Goal: Browse casually

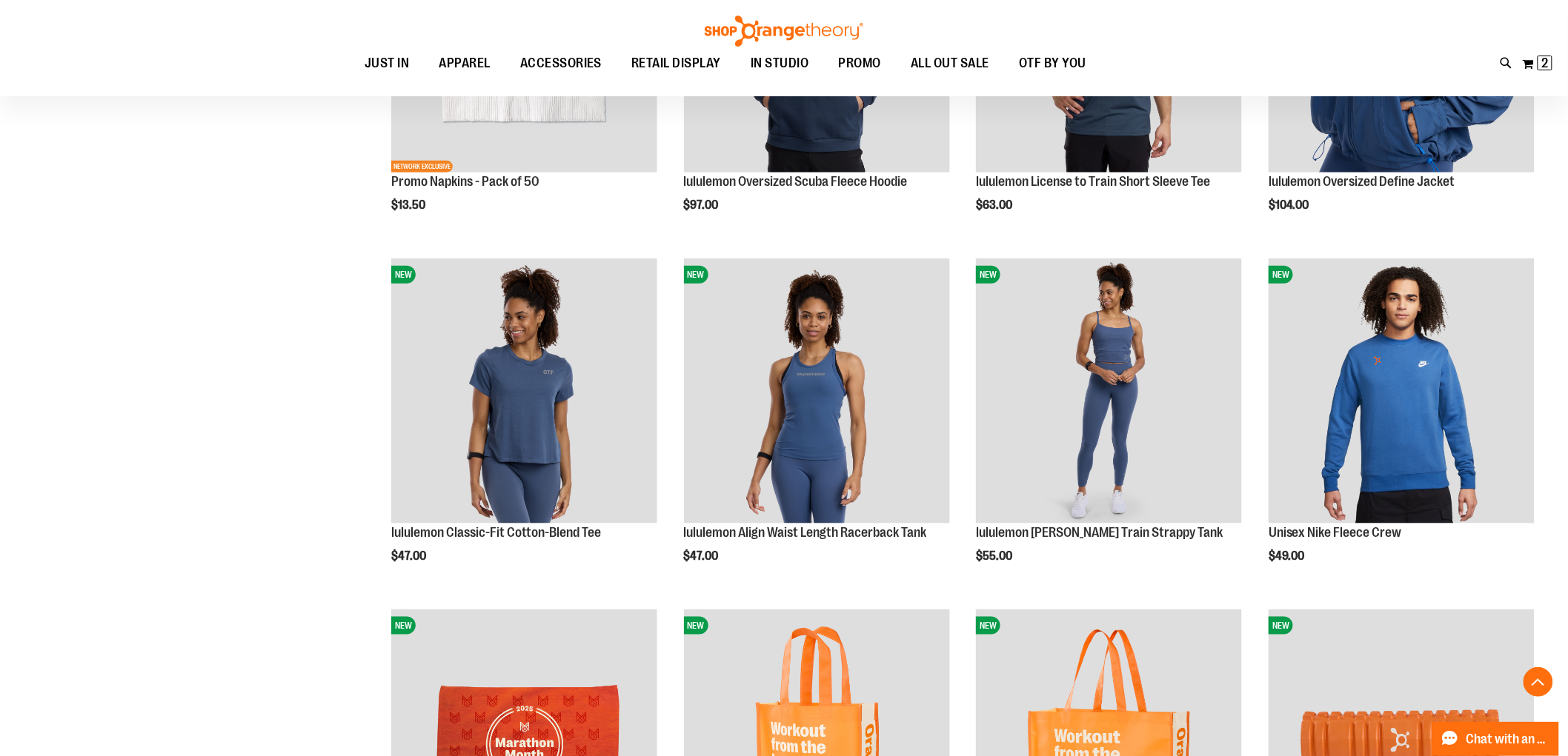
scroll to position [2716, 0]
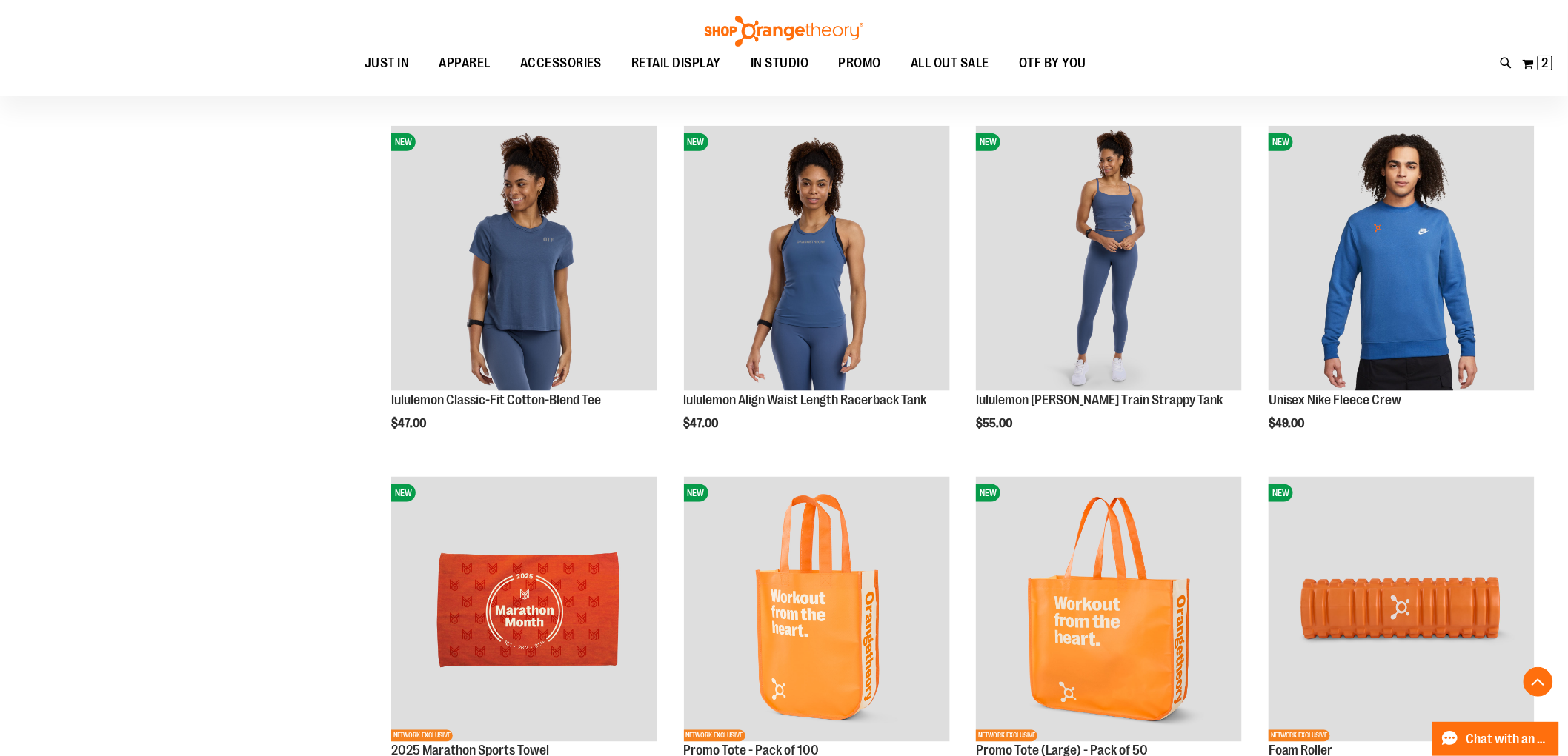
scroll to position [2963, 0]
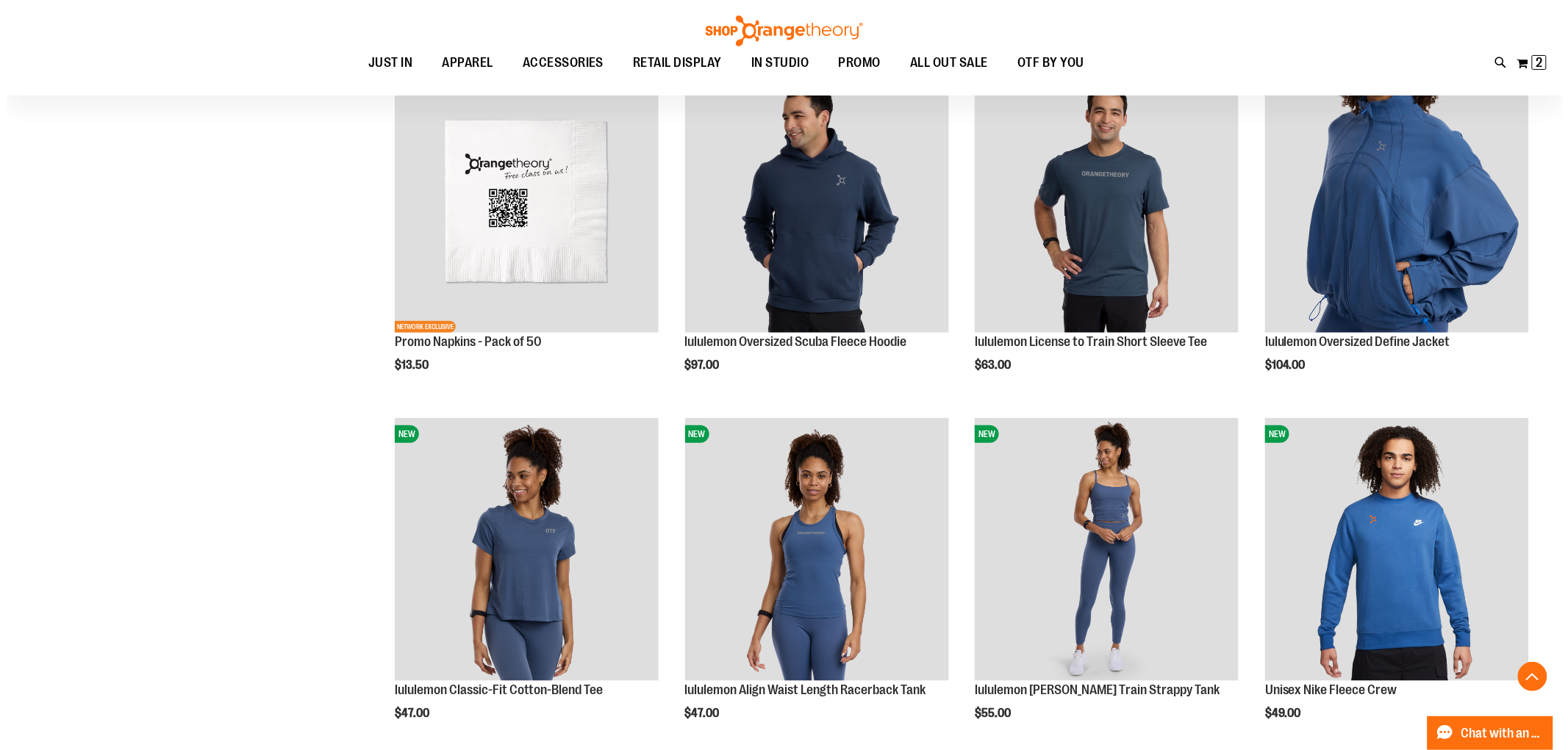
scroll to position [2694, 0]
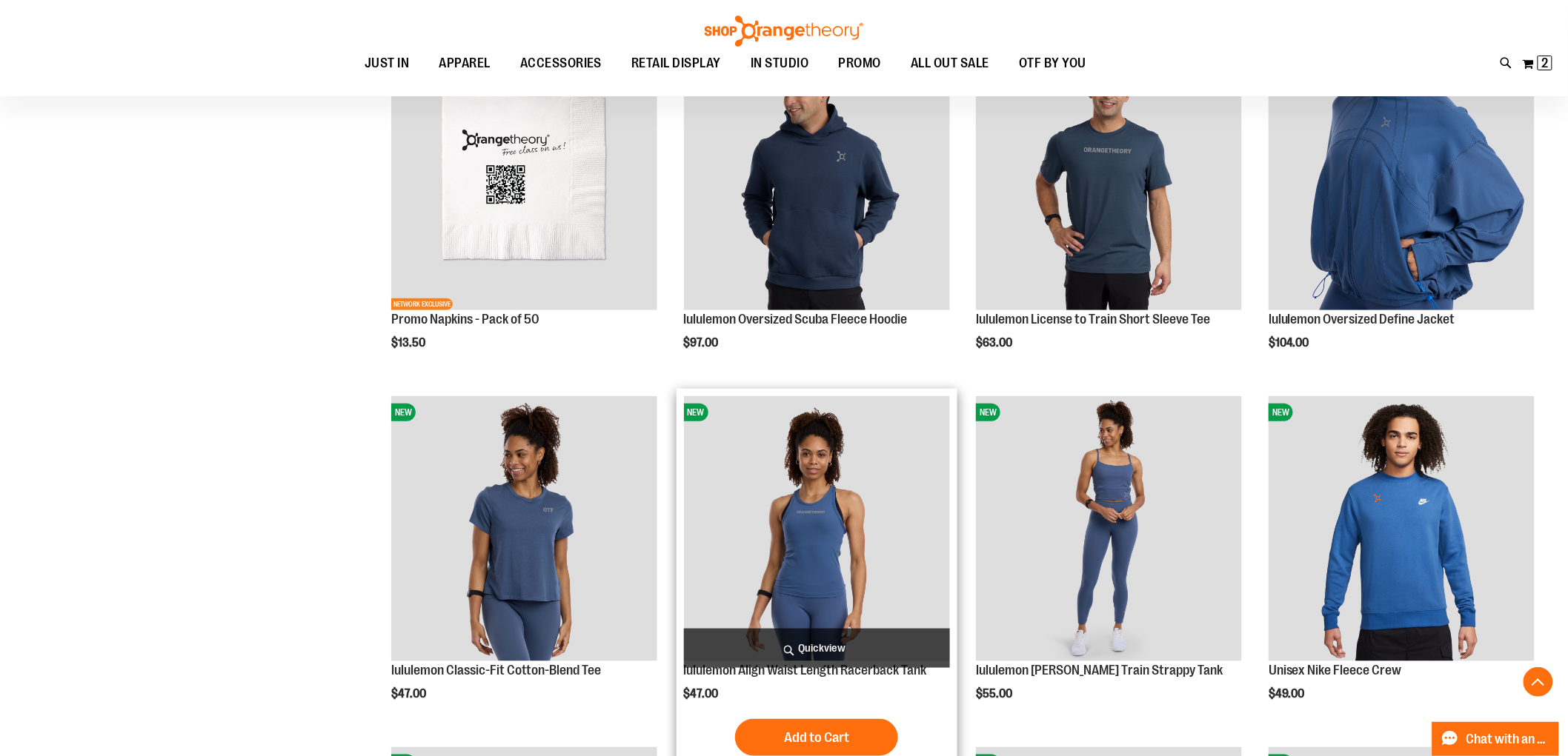
click at [838, 645] on span "Quickview" at bounding box center [817, 648] width 266 height 40
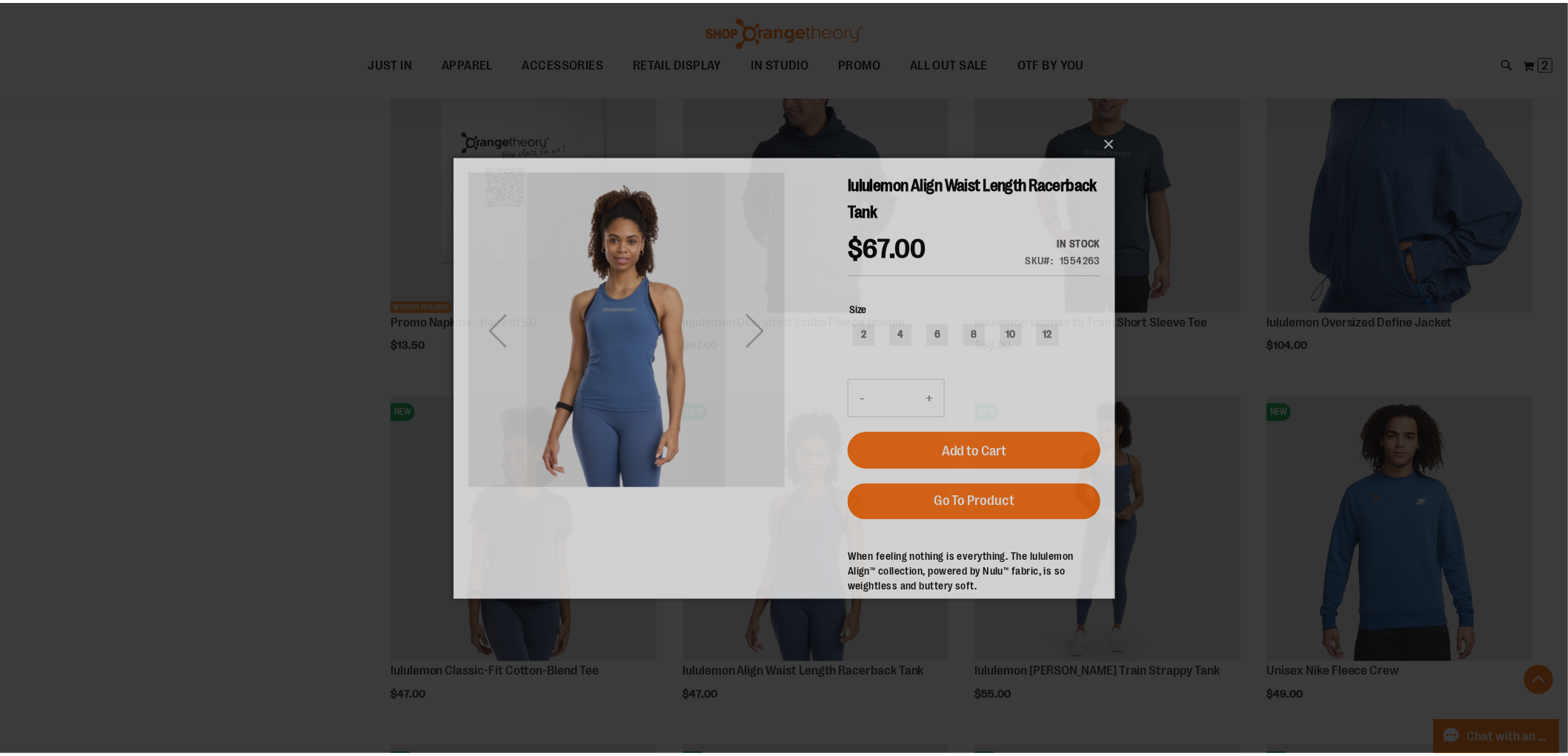
scroll to position [0, 0]
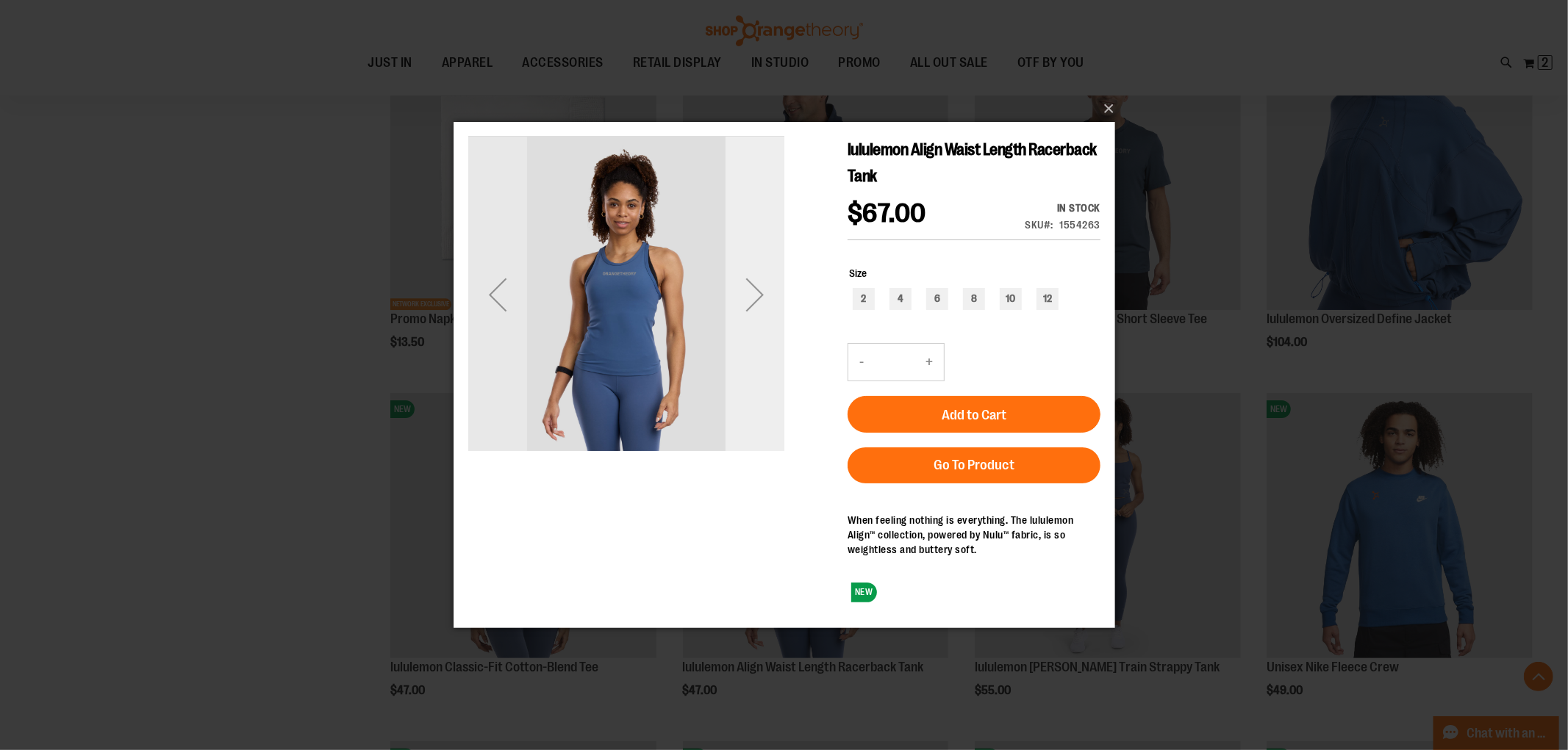
click at [754, 304] on div "Next" at bounding box center [754, 294] width 58 height 58
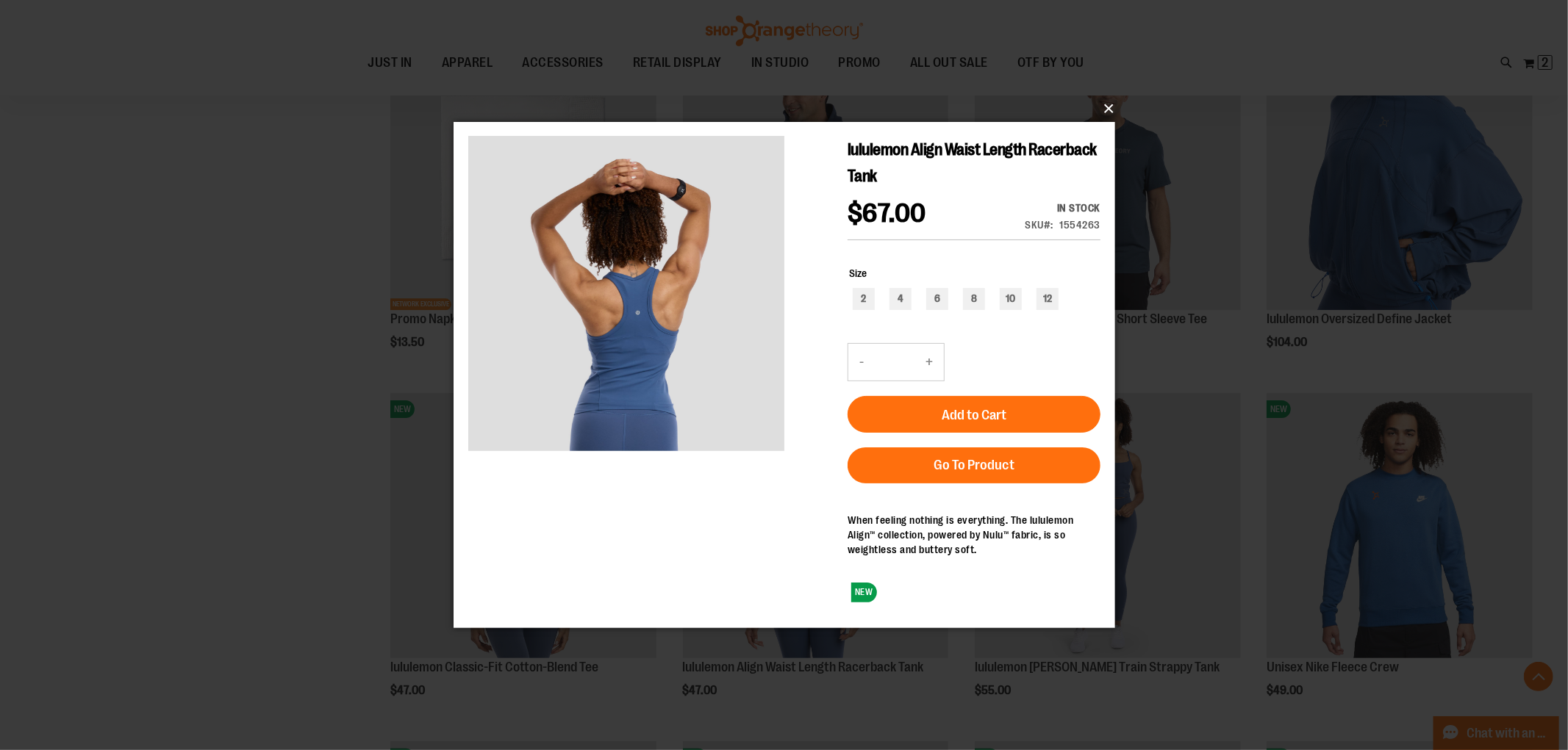
click at [1114, 108] on button "×" at bounding box center [789, 109] width 662 height 33
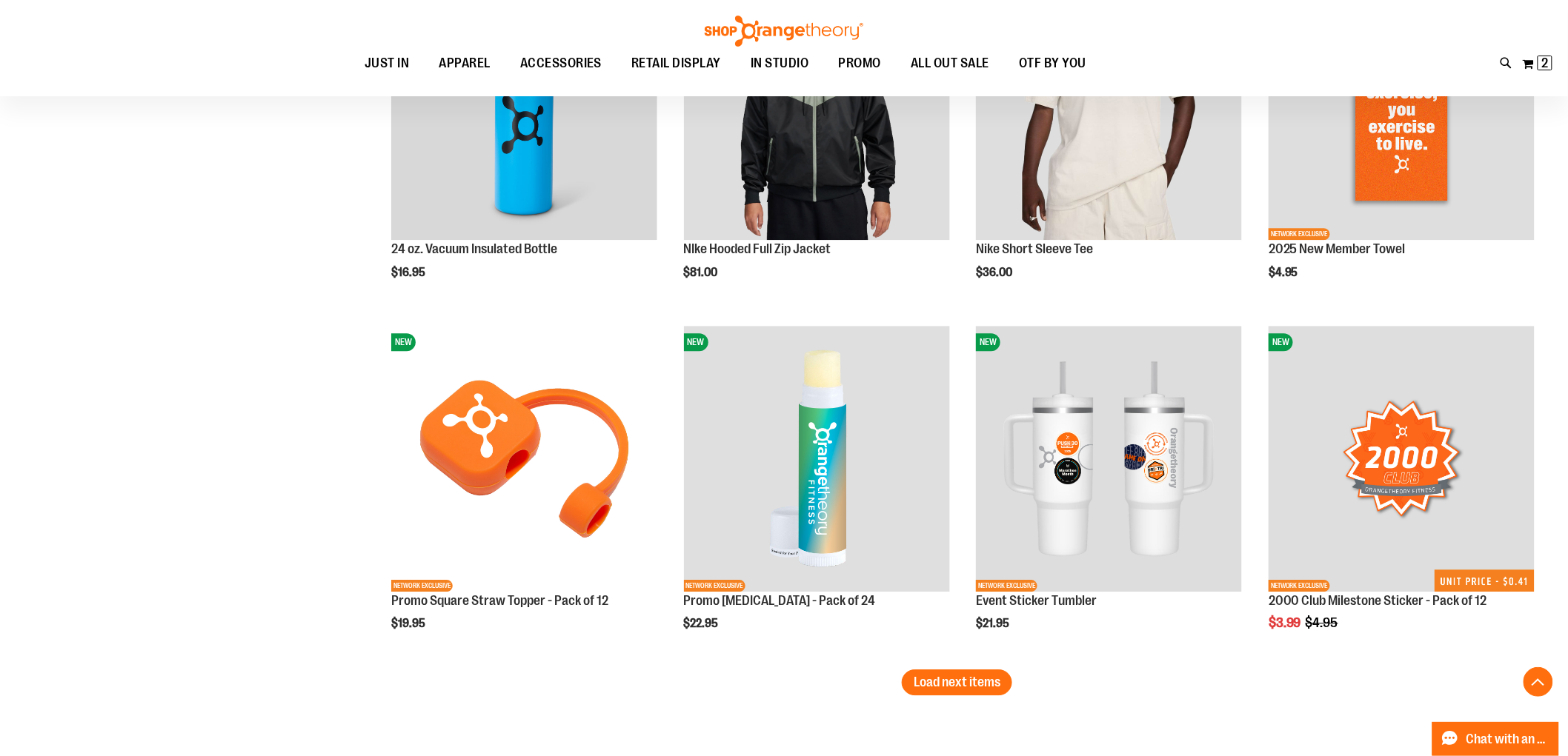
scroll to position [3868, 0]
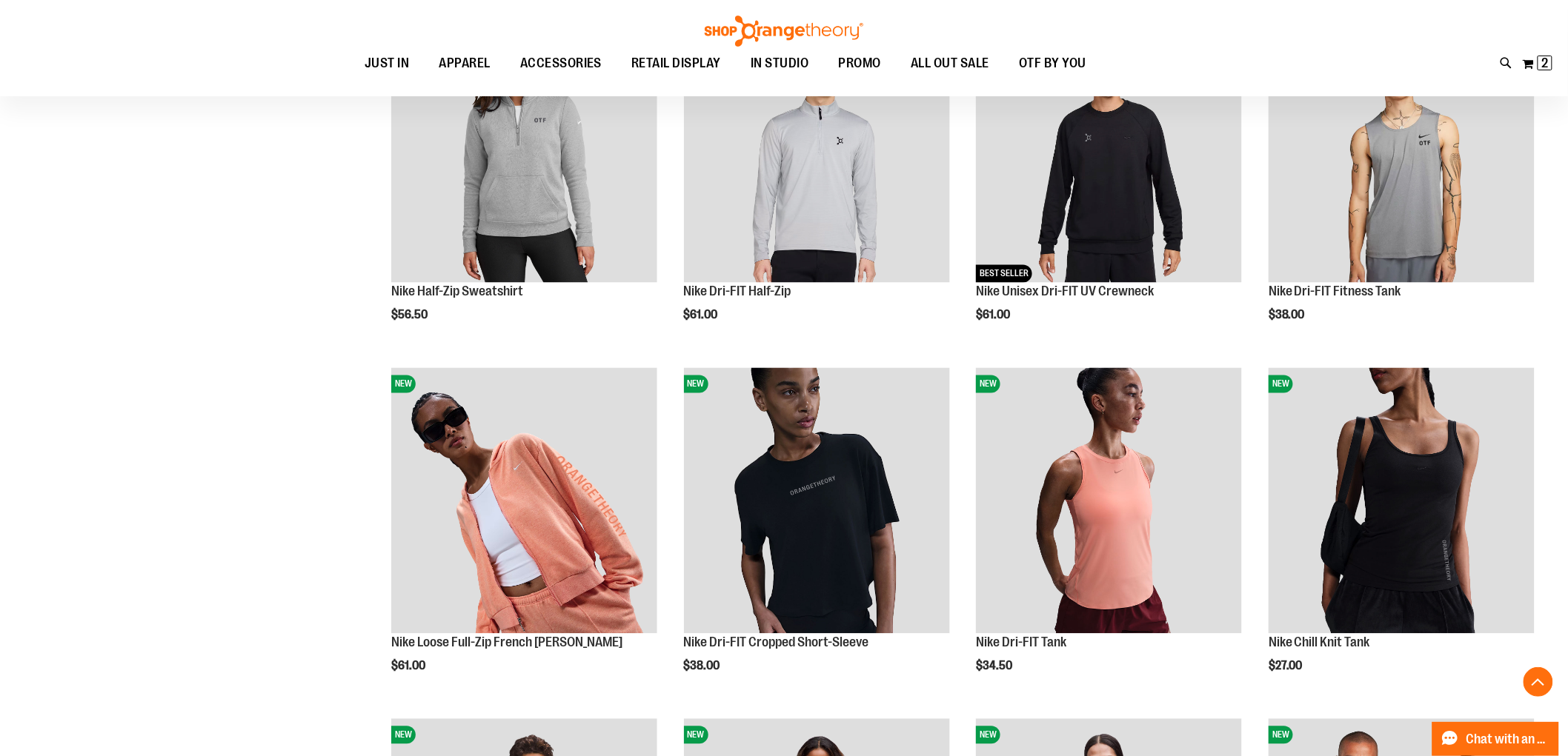
scroll to position [905, 0]
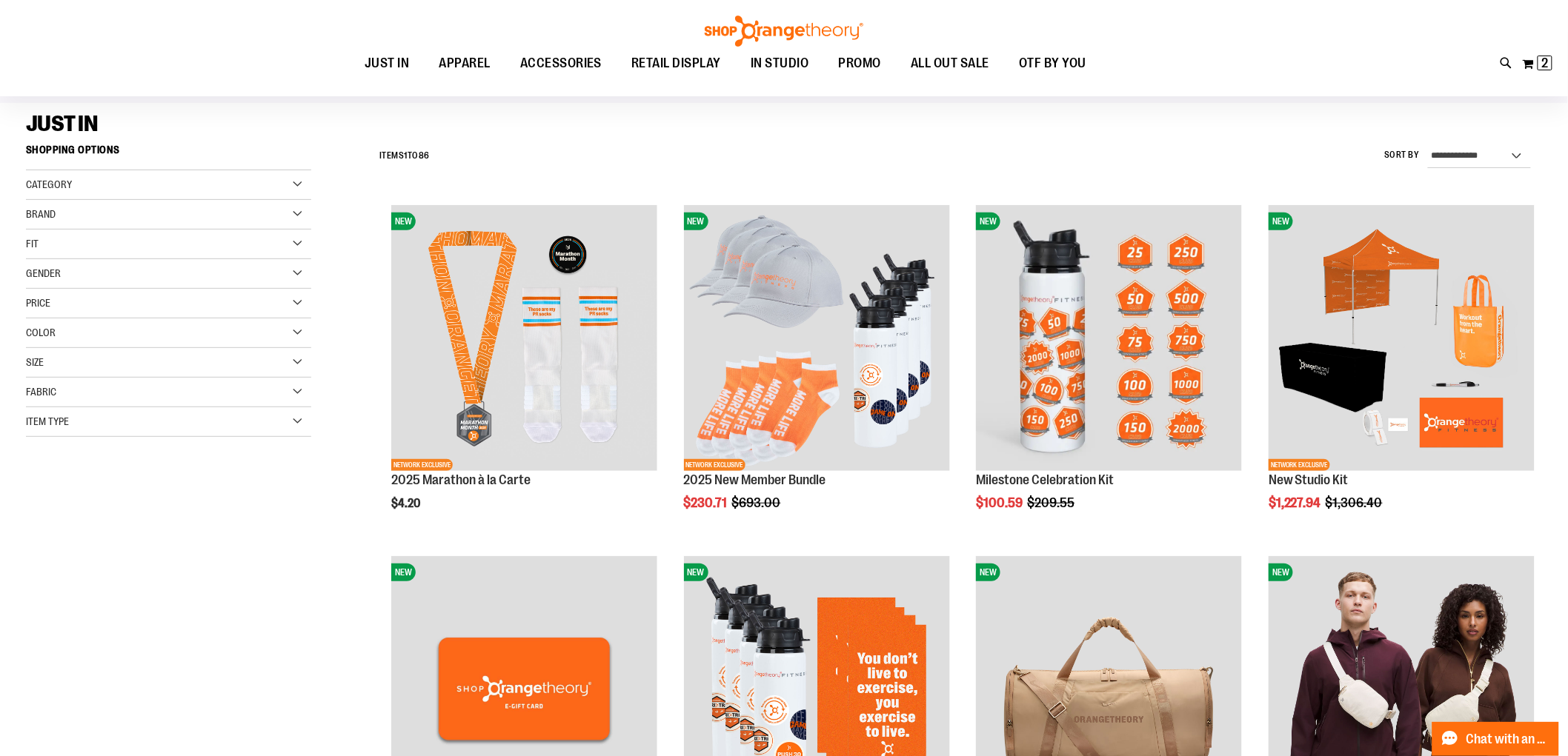
scroll to position [83, 0]
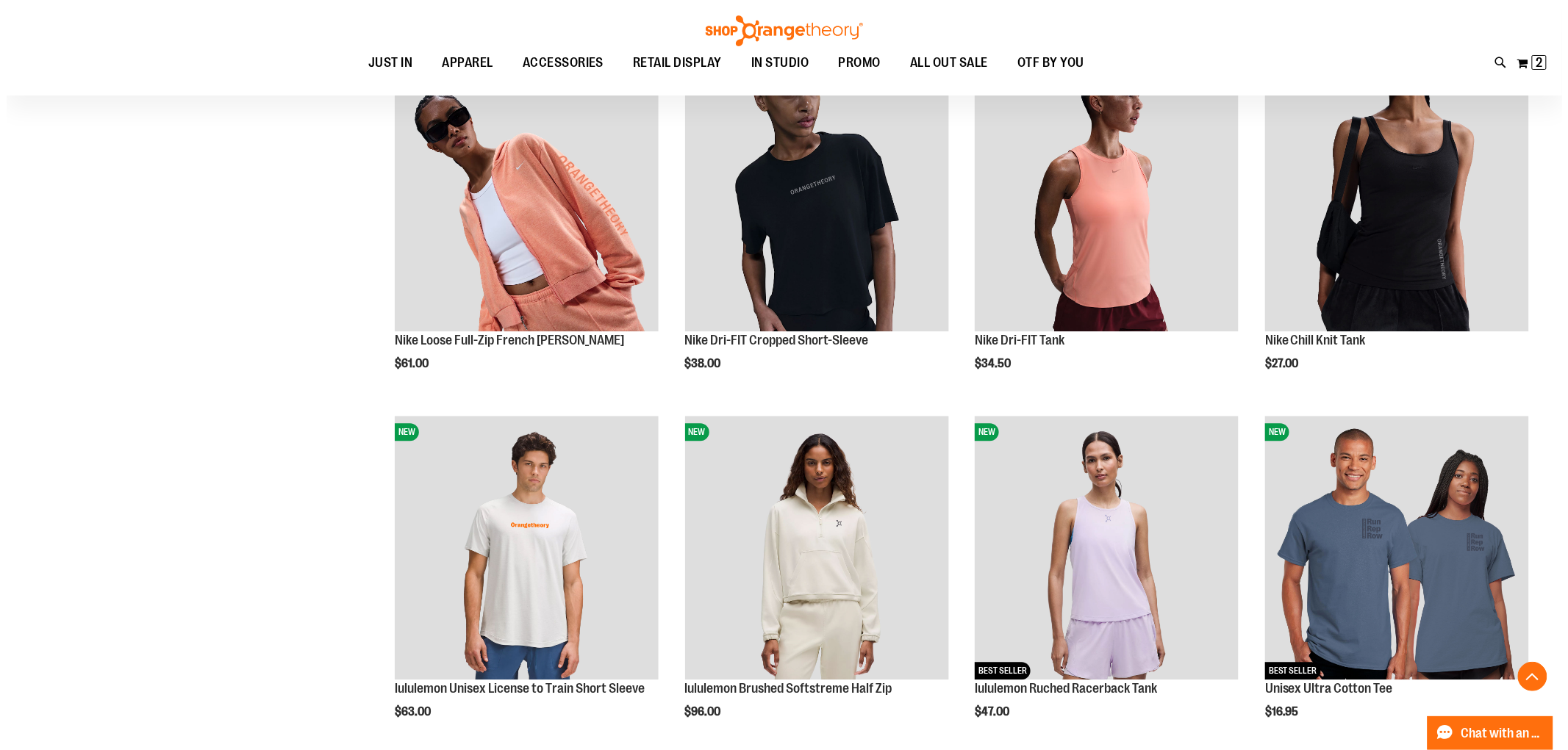
scroll to position [1306, 0]
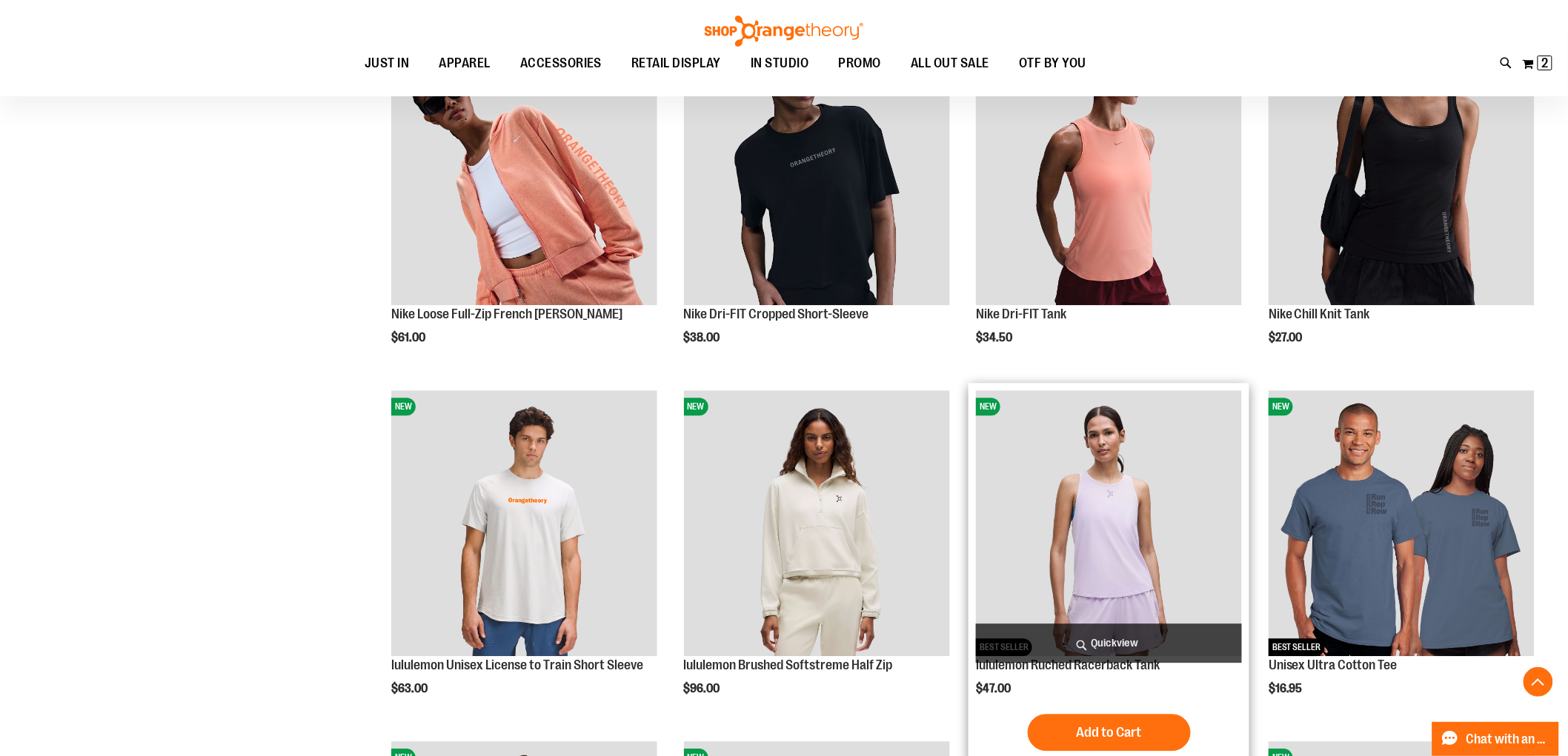
click at [1106, 642] on span "Quickview" at bounding box center [1109, 643] width 266 height 40
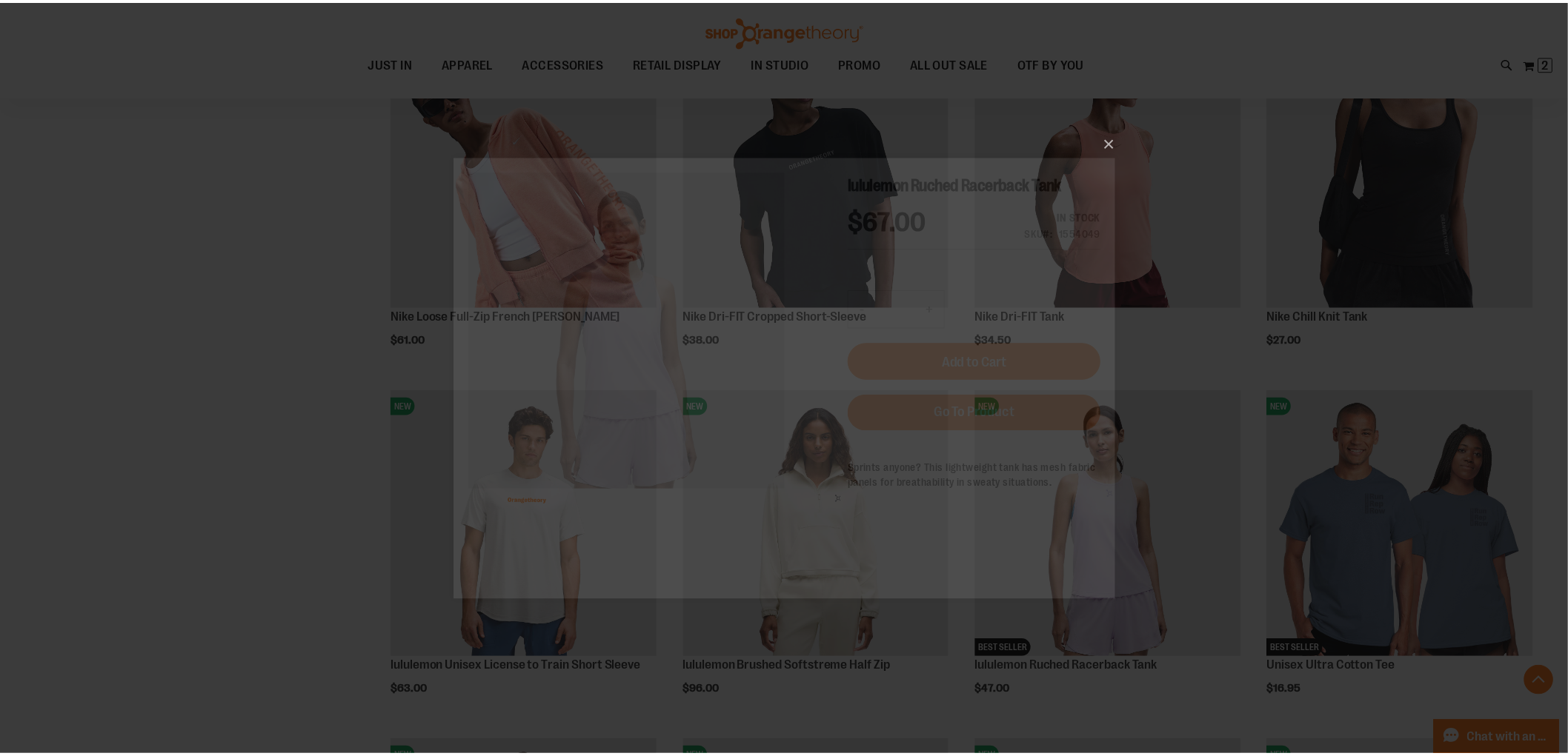
scroll to position [0, 0]
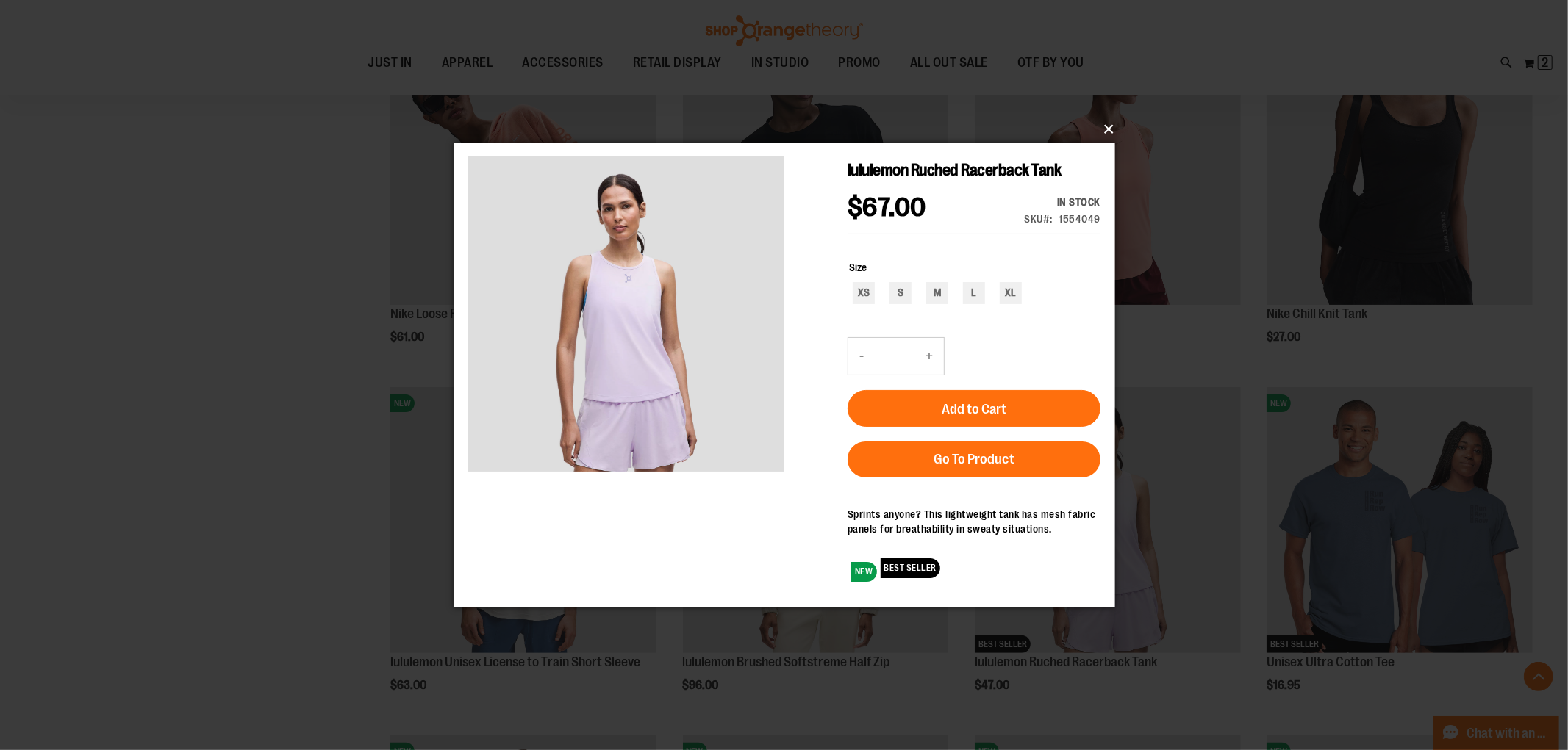
click at [1111, 134] on button "×" at bounding box center [789, 129] width 662 height 33
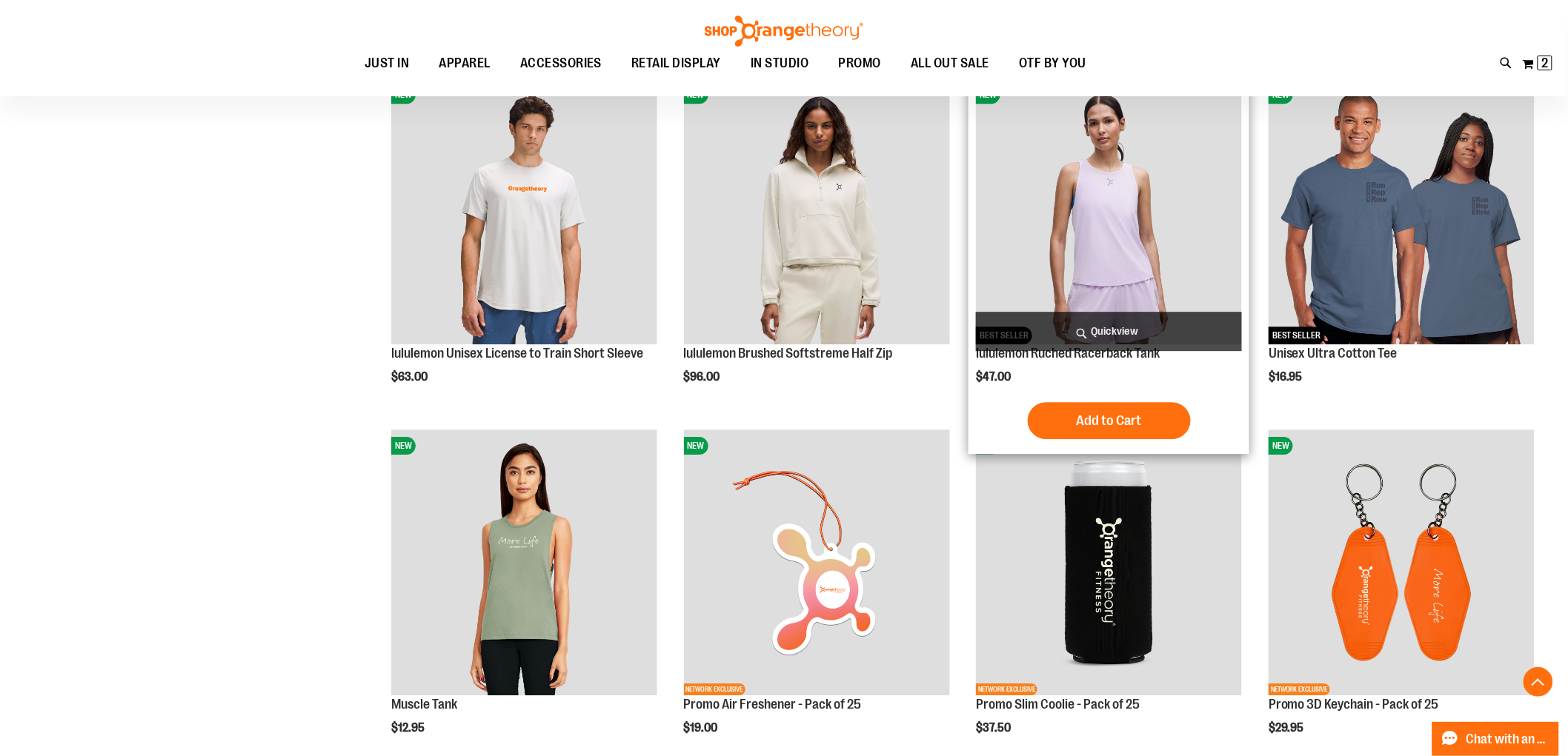
scroll to position [1646, 0]
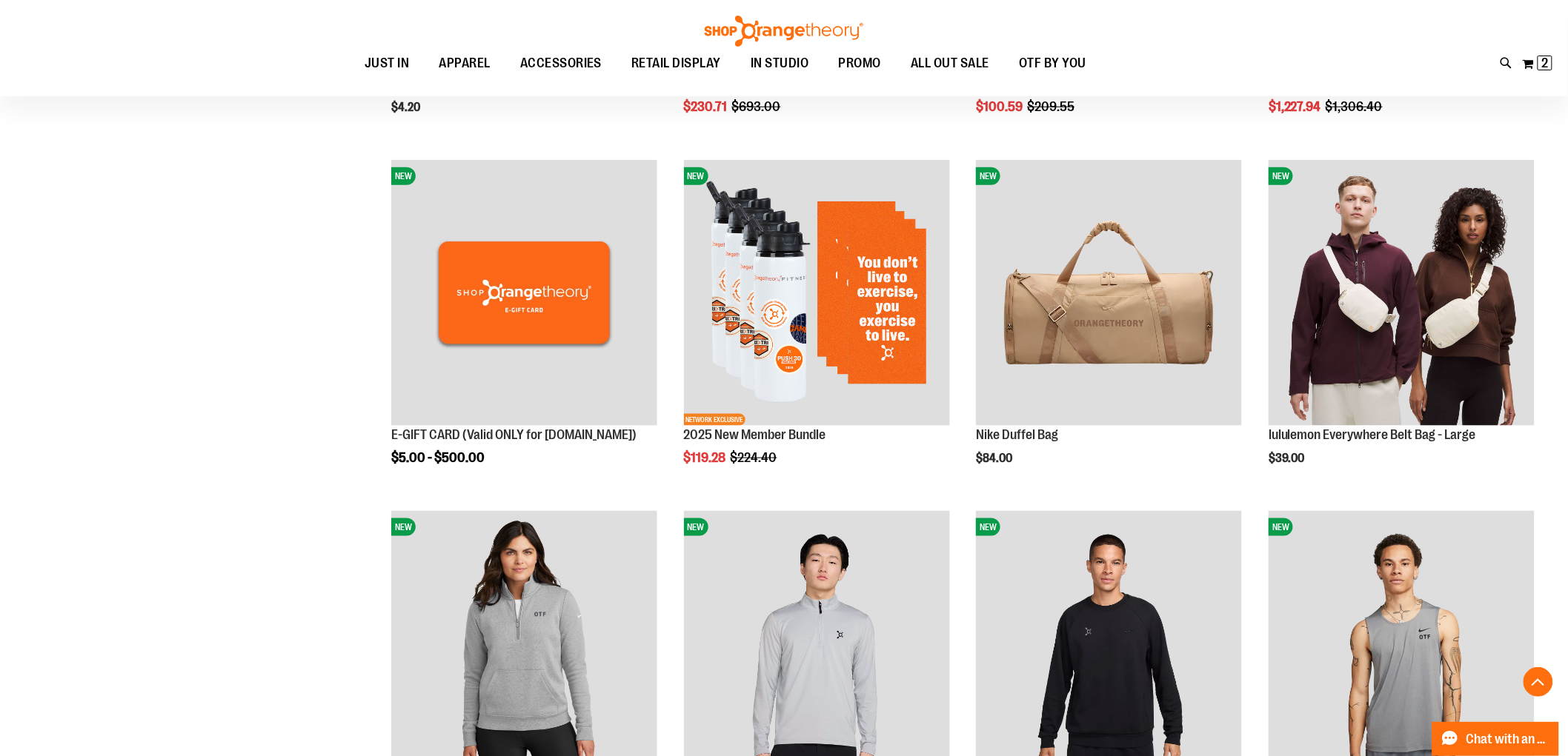
scroll to position [576, 0]
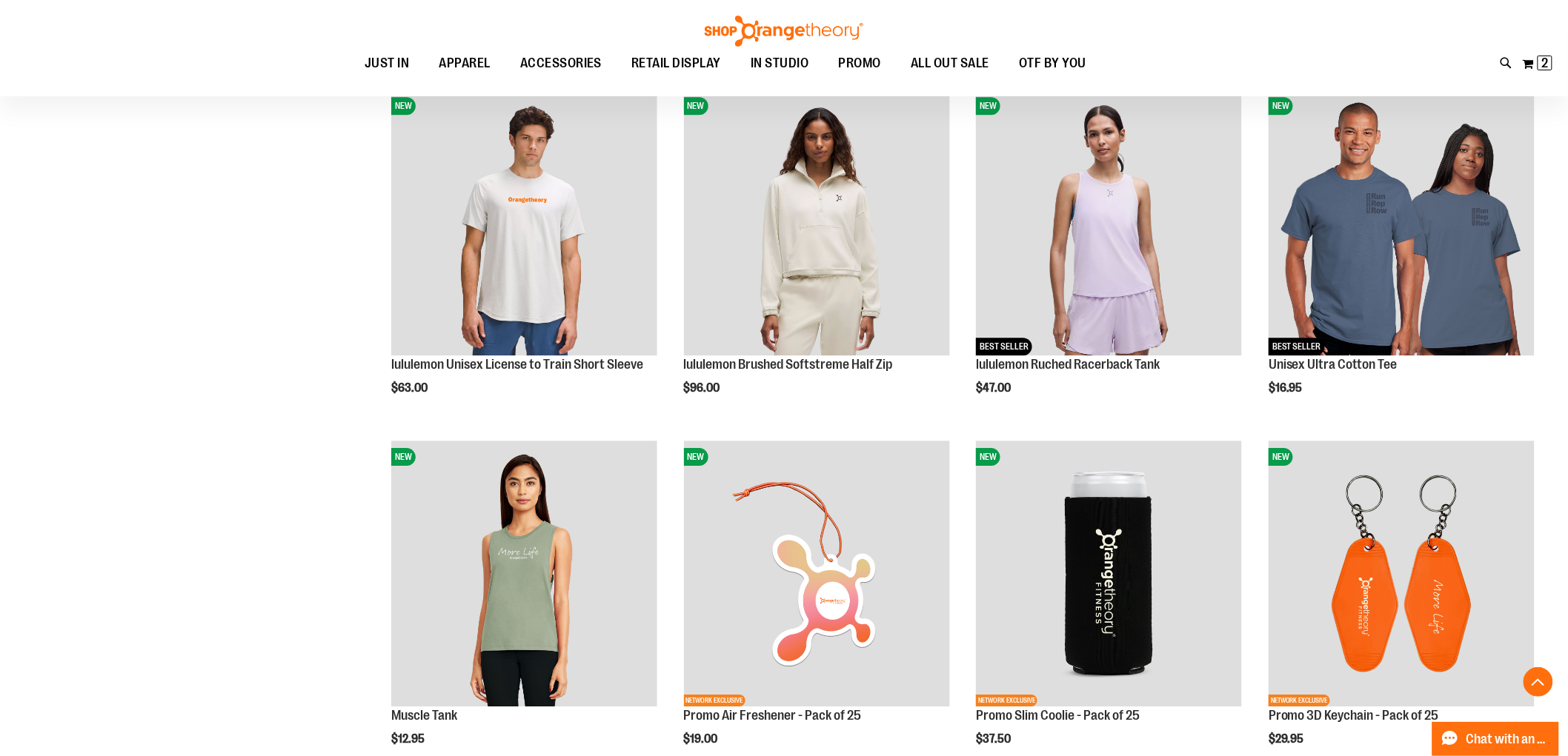
scroll to position [1646, 0]
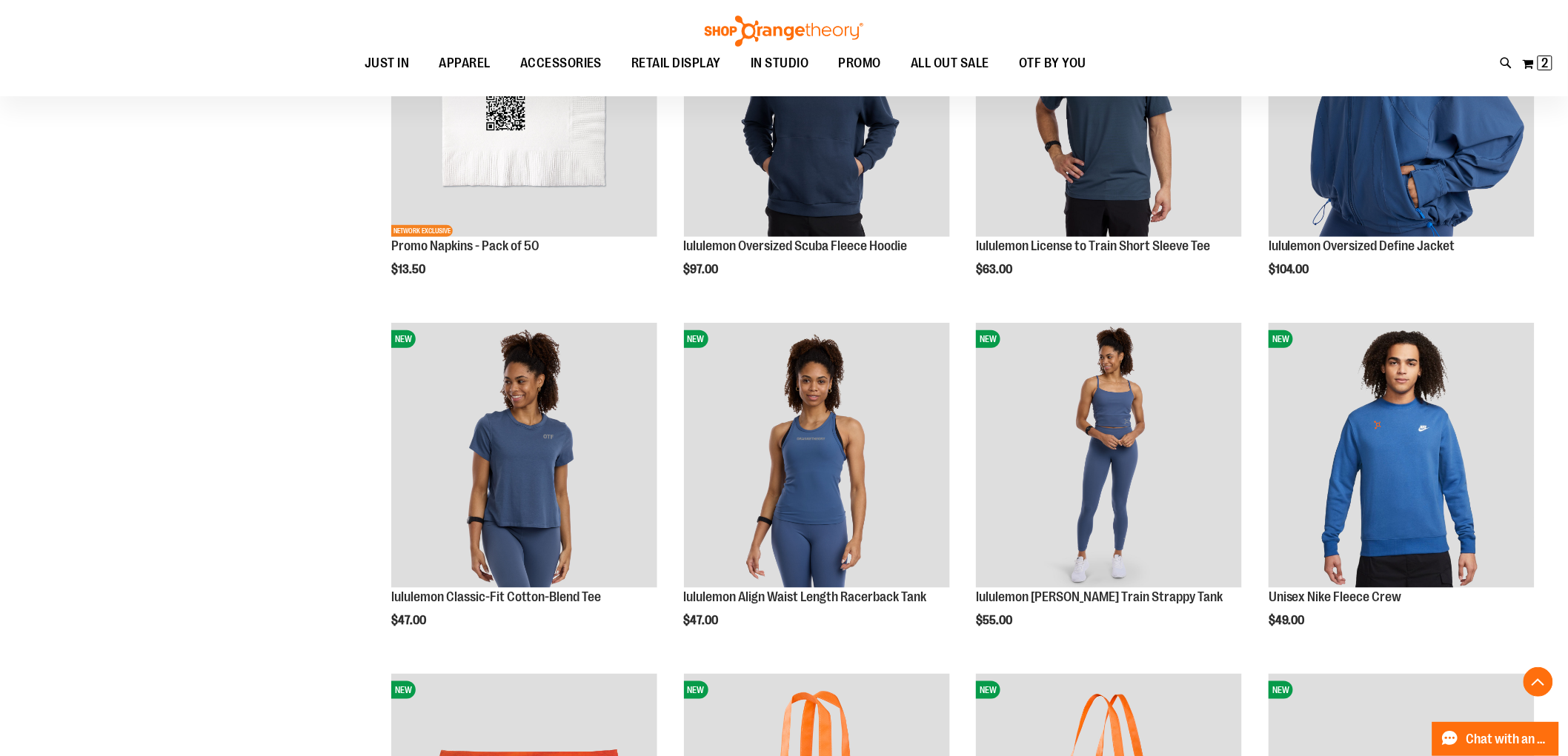
scroll to position [2798, 0]
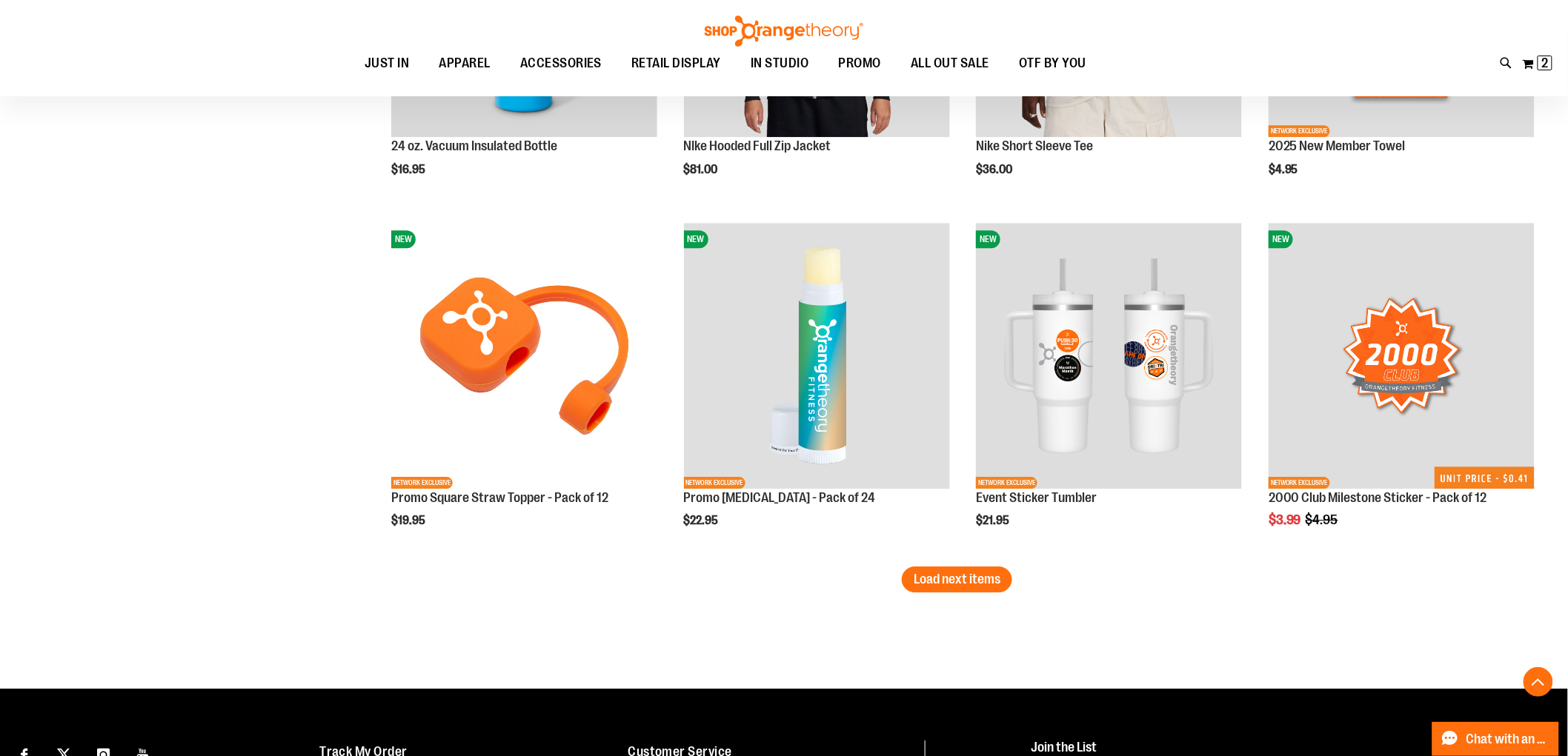
scroll to position [4115, 0]
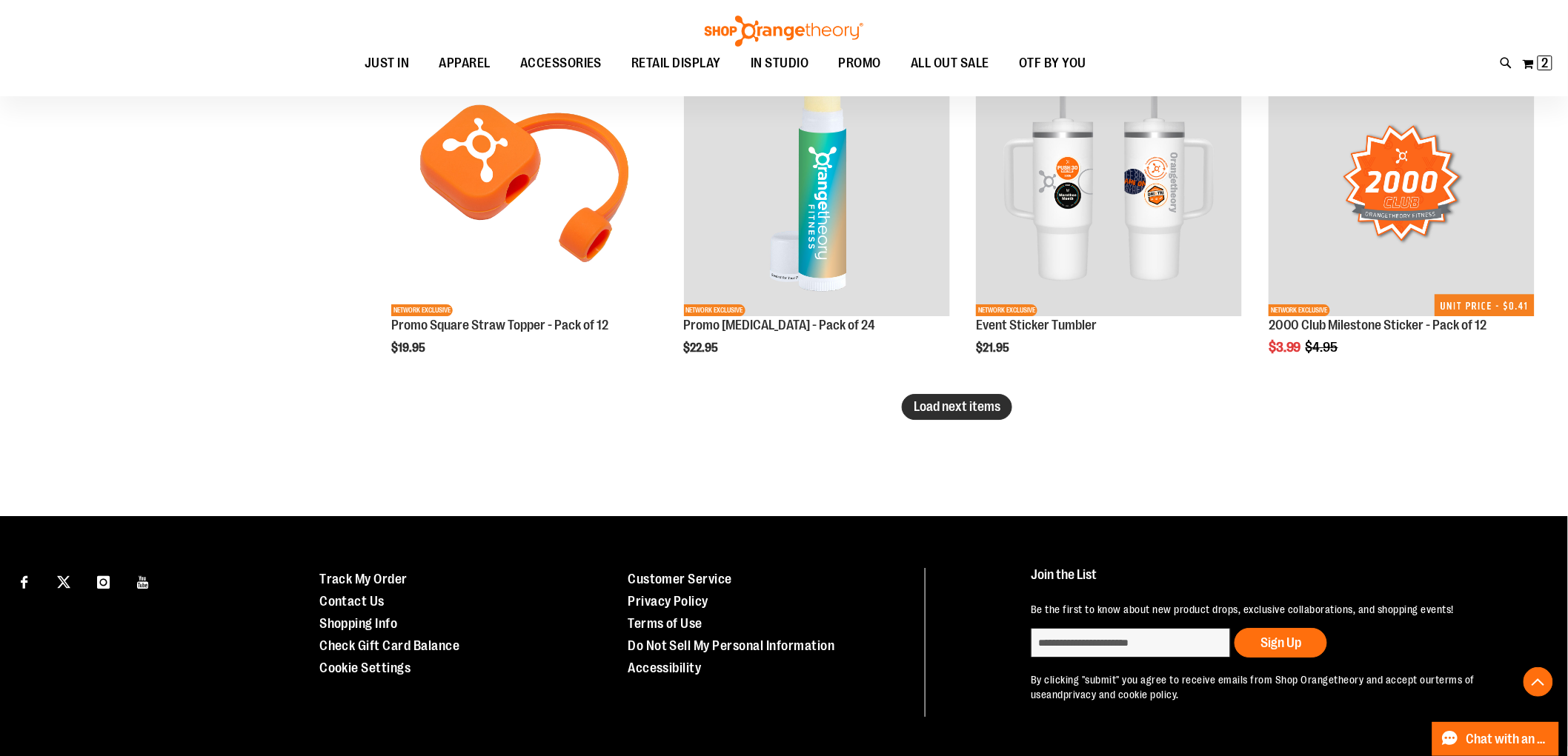
click at [953, 402] on span "Load next items" at bounding box center [957, 407] width 87 height 15
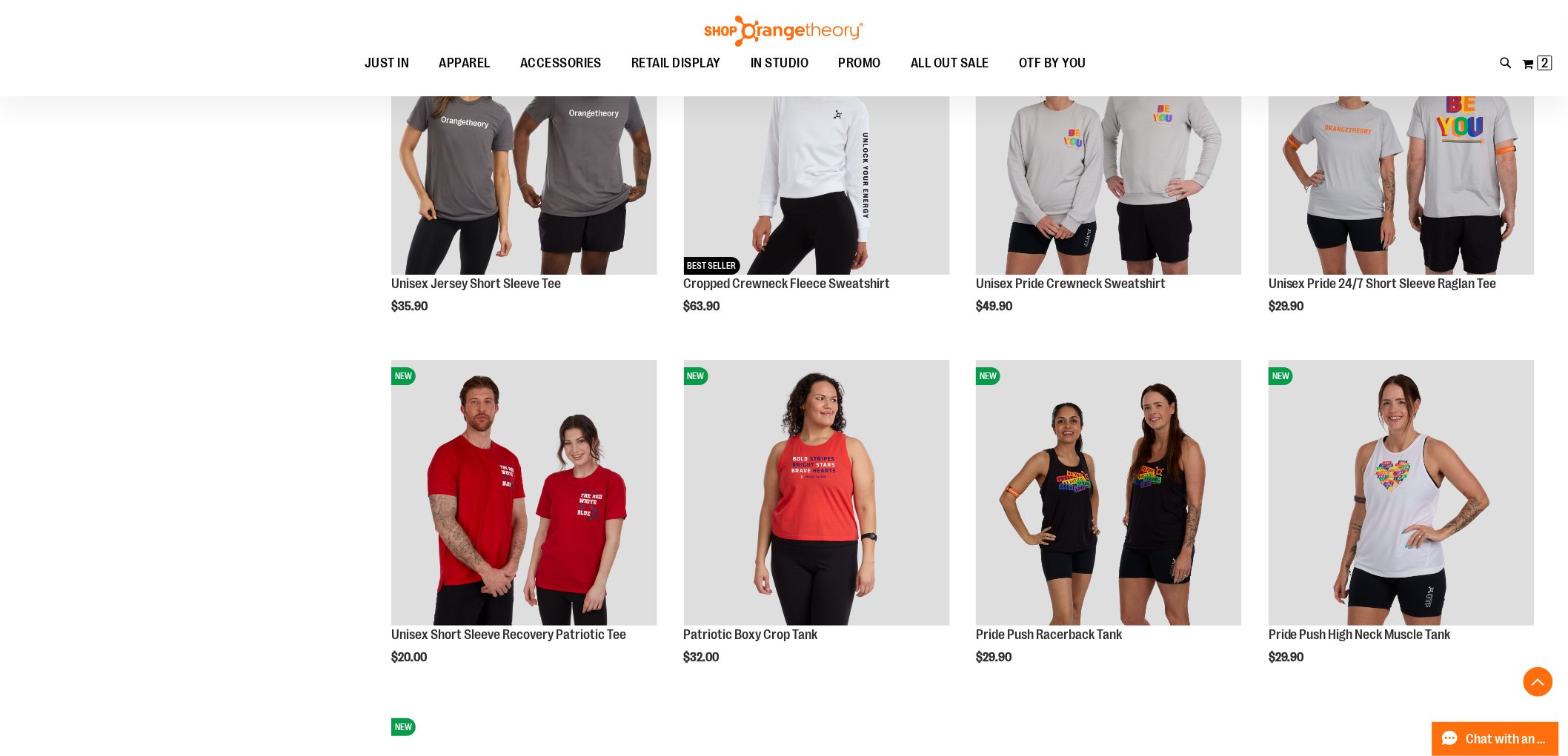
scroll to position [4609, 0]
